Goal: Task Accomplishment & Management: Manage account settings

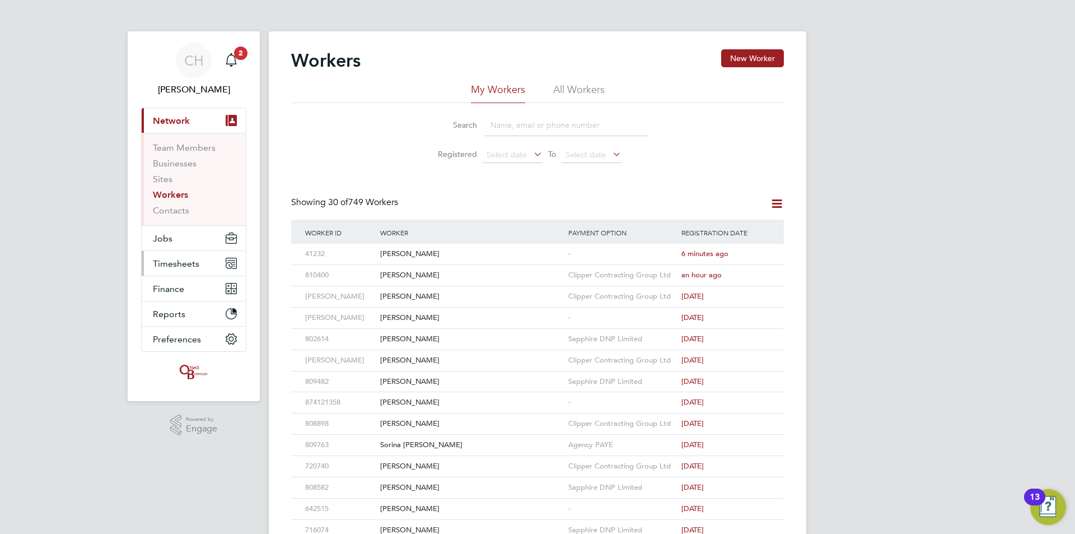
click at [182, 265] on span "Timesheets" at bounding box center [176, 263] width 46 height 11
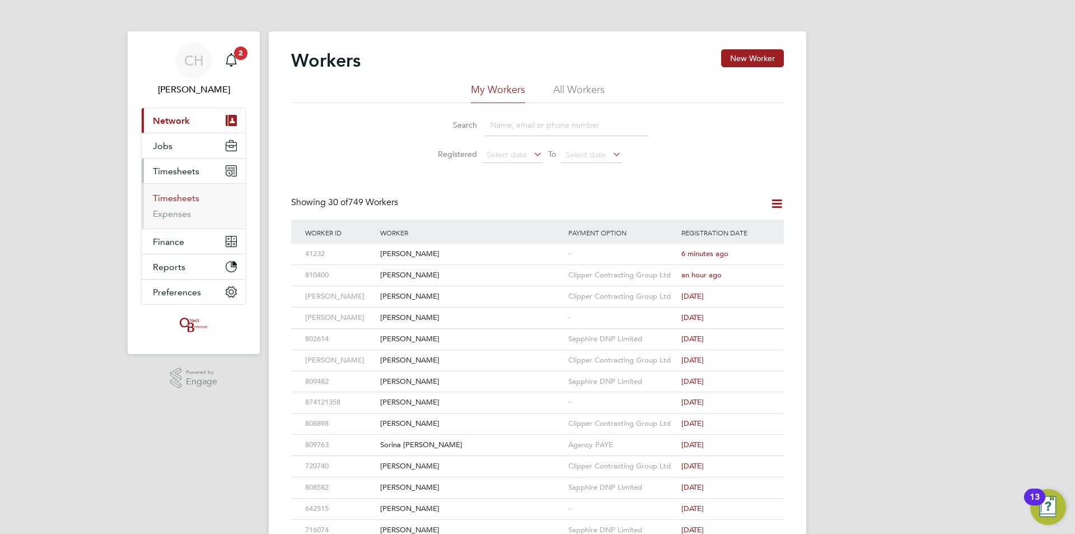
click at [171, 200] on link "Timesheets" at bounding box center [176, 198] width 46 height 11
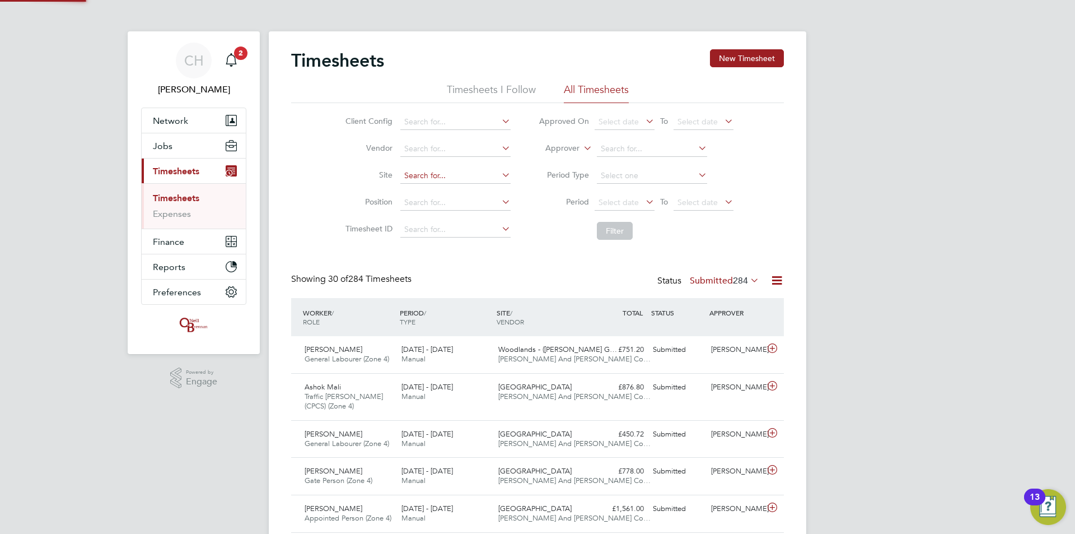
click at [461, 169] on input at bounding box center [455, 176] width 110 height 16
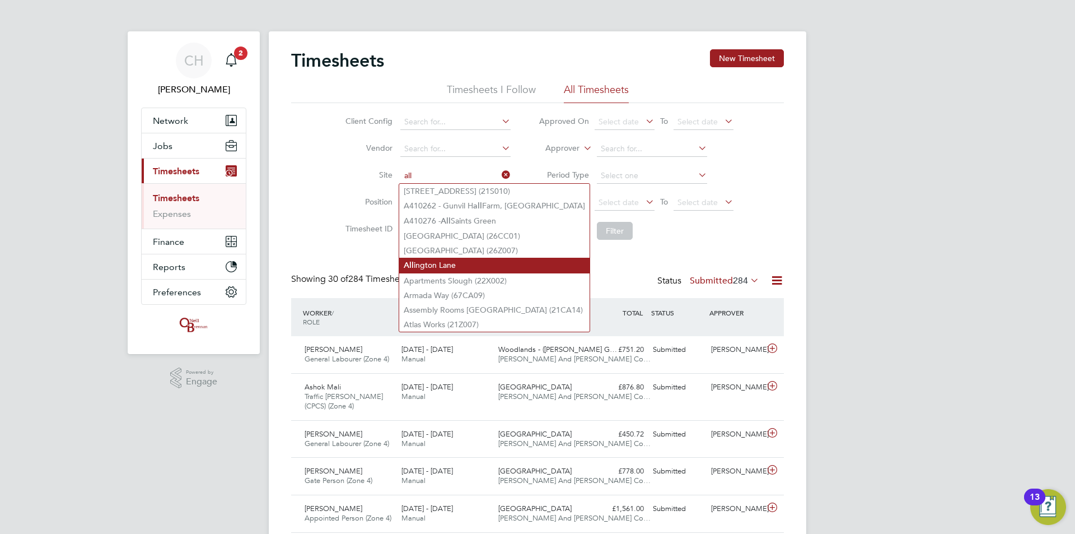
click at [469, 268] on li "All ington Lane" at bounding box center [494, 265] width 190 height 15
type input "[PERSON_NAME]"
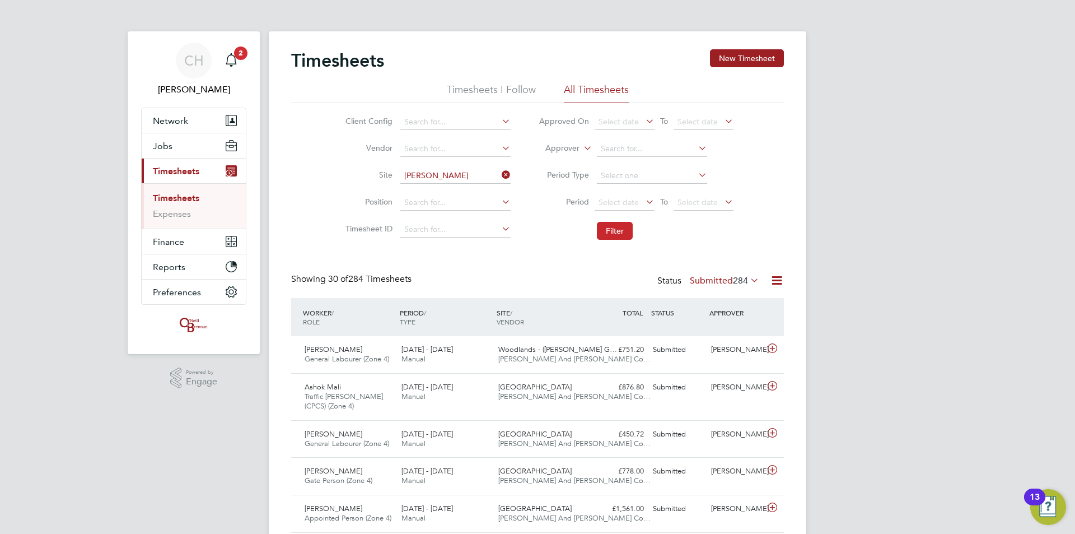
click at [612, 234] on button "Filter" at bounding box center [615, 231] width 36 height 18
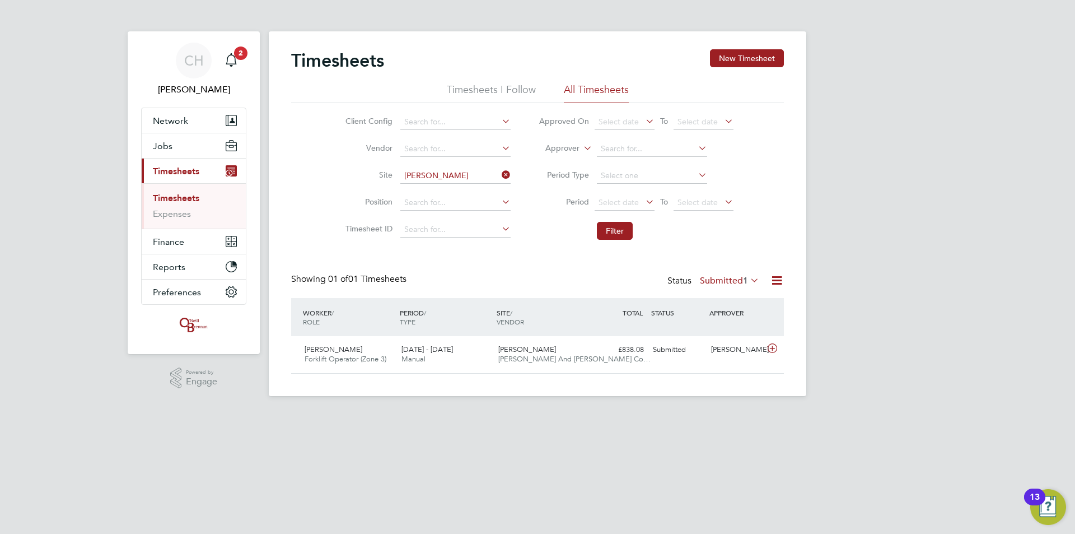
click at [500, 173] on icon at bounding box center [500, 175] width 0 height 16
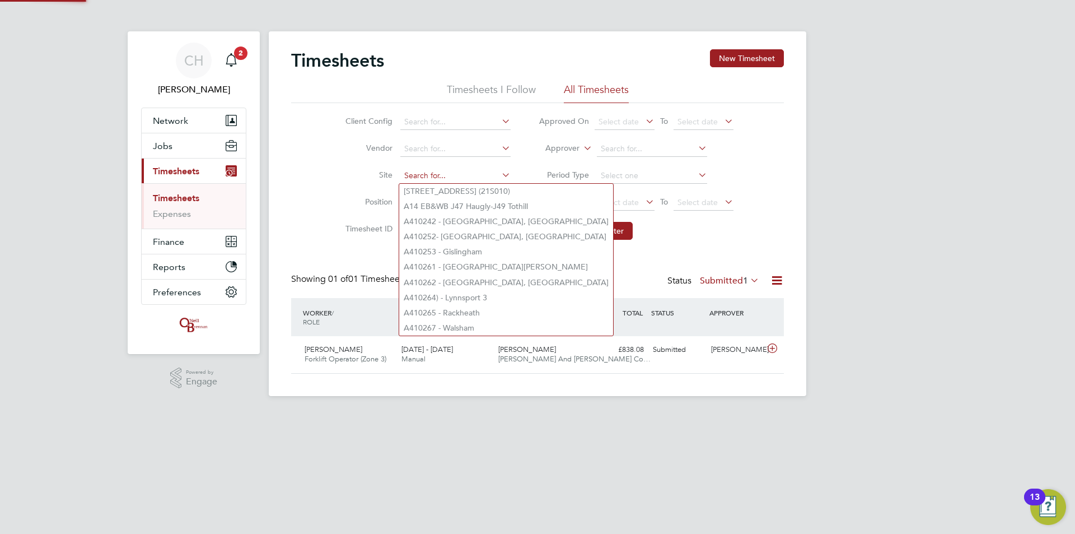
click at [448, 172] on input at bounding box center [455, 176] width 110 height 16
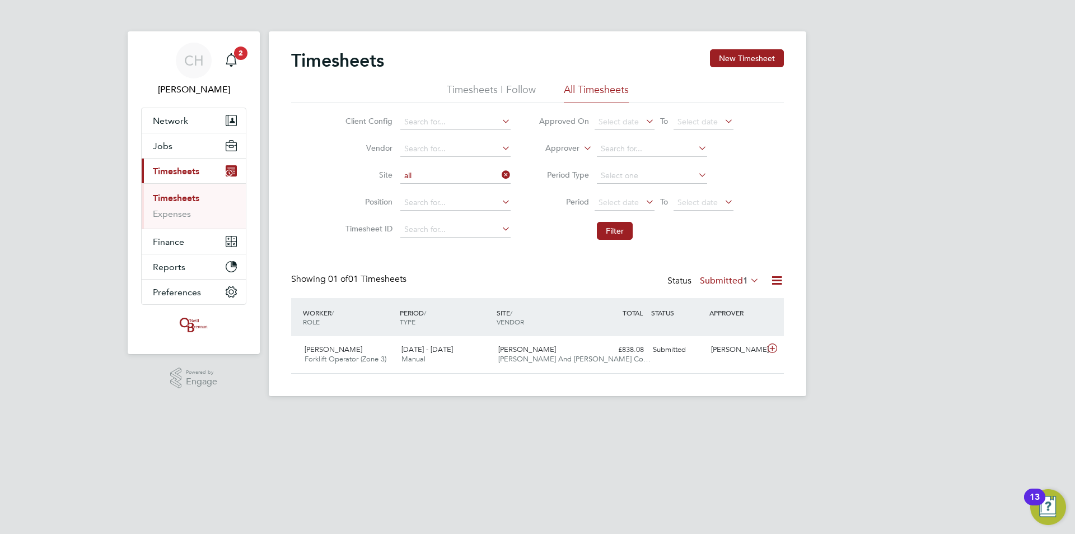
click at [447, 265] on li "All ington Lane" at bounding box center [494, 265] width 190 height 15
type input "[PERSON_NAME]"
click at [733, 282] on label "Submitted 1" at bounding box center [729, 280] width 59 height 11
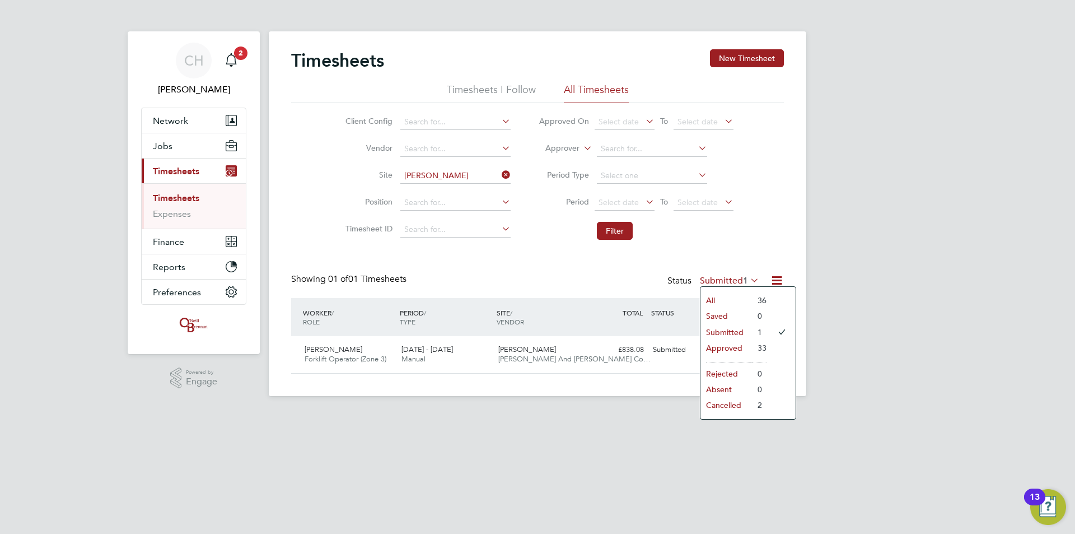
click at [734, 302] on li "All" at bounding box center [727, 300] width 52 height 16
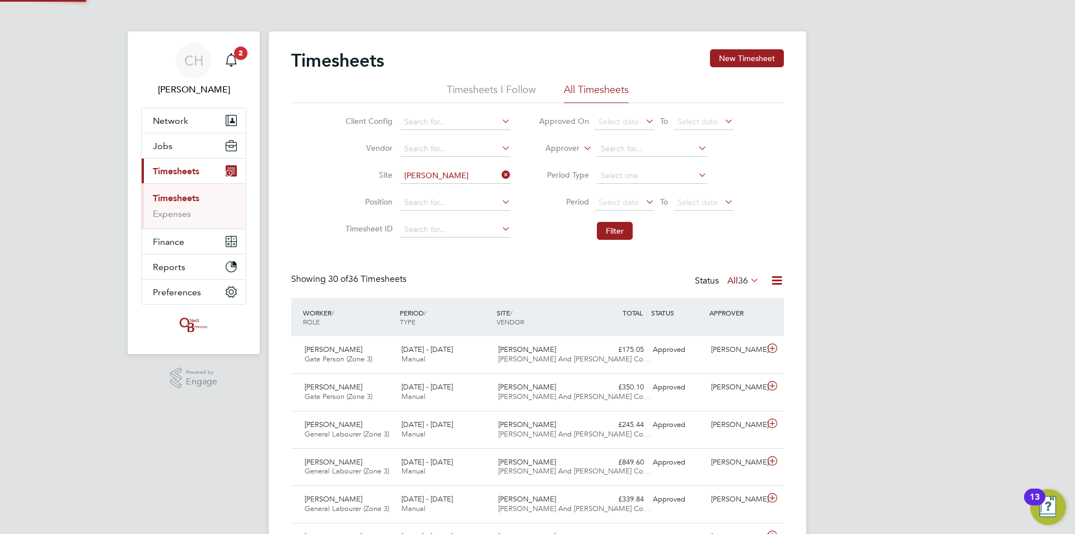
scroll to position [29, 97]
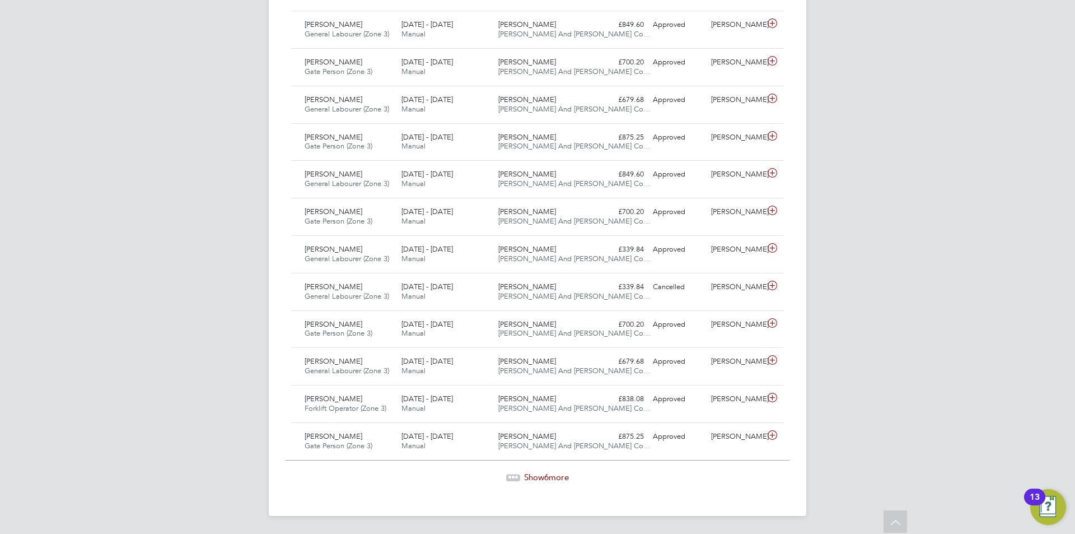
click at [539, 479] on span "Show 6 more" at bounding box center [546, 477] width 45 height 11
